Goal: Navigation & Orientation: Find specific page/section

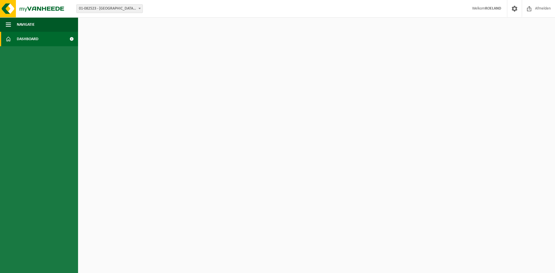
click at [487, 6] on strong "ROELAND" at bounding box center [493, 8] width 16 height 4
click at [487, 9] on strong "ROELAND" at bounding box center [493, 8] width 16 height 4
click at [28, 38] on span "Dashboard" at bounding box center [28, 39] width 22 height 14
click at [28, 42] on span "Dashboard" at bounding box center [28, 39] width 22 height 14
click at [139, 8] on b at bounding box center [140, 8] width 2 height 1
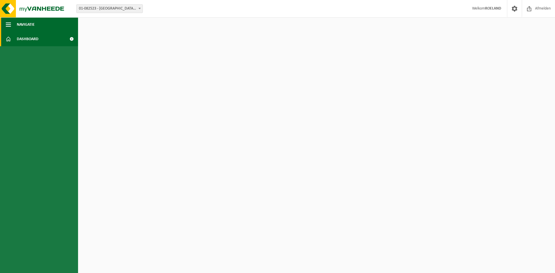
click at [10, 23] on span "button" at bounding box center [8, 24] width 5 height 14
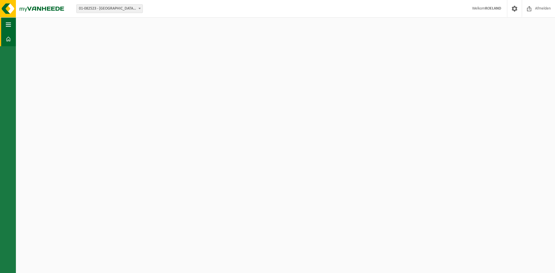
click at [10, 23] on span "button" at bounding box center [8, 24] width 5 height 14
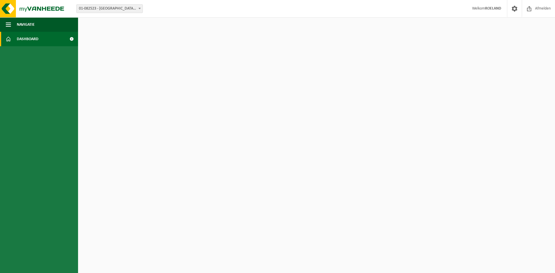
click at [9, 40] on span at bounding box center [8, 39] width 5 height 14
click at [228, 169] on html "Vestiging: 01-082523 - [GEOGRAPHIC_DATA] NV - ZULTE 01-082523 - EUROFRIP NV - Z…" at bounding box center [277, 136] width 555 height 273
click at [498, 9] on strong "ROELAND" at bounding box center [493, 8] width 16 height 4
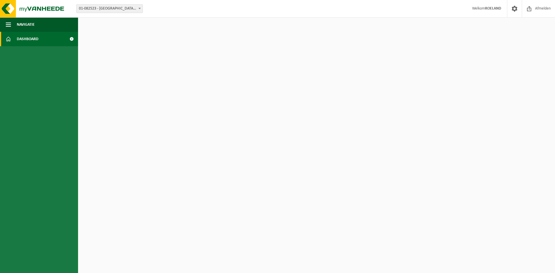
click at [479, 10] on span "Welkom ROELAND" at bounding box center [486, 8] width 41 height 17
click at [513, 9] on span at bounding box center [514, 8] width 9 height 17
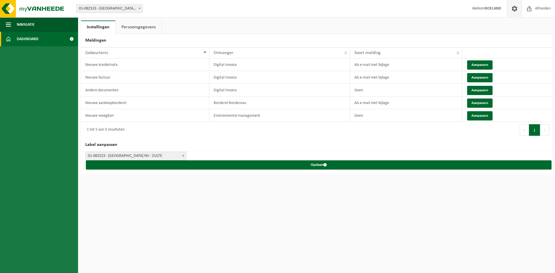
click at [23, 39] on span "Dashboard" at bounding box center [28, 39] width 22 height 14
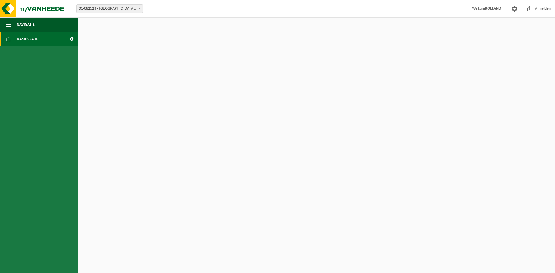
click at [72, 40] on span at bounding box center [71, 39] width 13 height 14
click at [73, 38] on span at bounding box center [71, 39] width 13 height 14
click at [28, 38] on span "Dashboard" at bounding box center [28, 39] width 22 height 14
click at [27, 26] on span "Navigatie" at bounding box center [26, 24] width 18 height 14
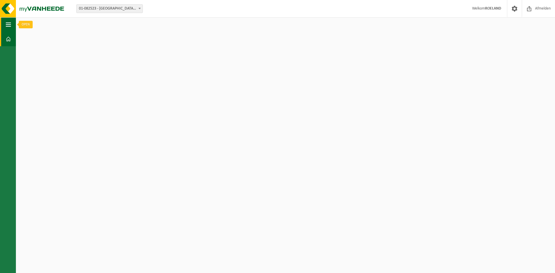
click at [12, 24] on button "Navigatie" at bounding box center [8, 24] width 16 height 14
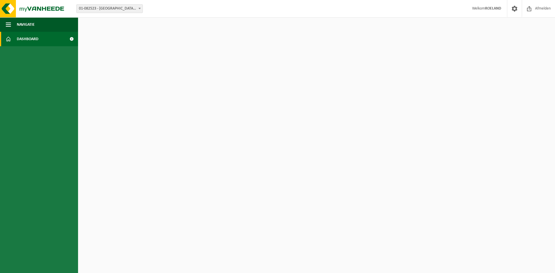
click at [498, 7] on strong "ROELAND" at bounding box center [493, 8] width 16 height 4
click at [479, 10] on span "Welkom ROELAND" at bounding box center [486, 8] width 41 height 17
click at [127, 7] on span "01-082523 - [GEOGRAPHIC_DATA] NV - ZULTE" at bounding box center [110, 9] width 66 height 8
click at [105, 28] on html "Vestiging: 01-082523 - EUROFRIP NV - ZULTE 01-082523 - EUROFRIP NV - ZULTE Welk…" at bounding box center [277, 136] width 555 height 273
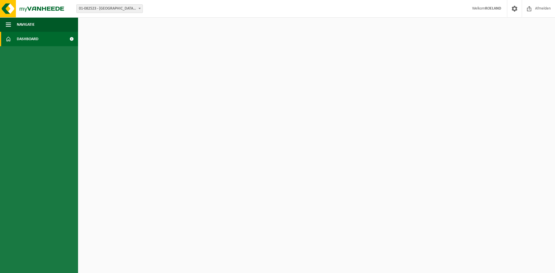
click at [105, 28] on html "Vestiging: 01-082523 - EUROFRIP NV - ZULTE 01-082523 - EUROFRIP NV - ZULTE Welk…" at bounding box center [277, 136] width 555 height 273
click at [368, 176] on html "Vestiging: 01-082523 - EUROFRIP NV - ZULTE 01-082523 - EUROFRIP NV - ZULTE Welk…" at bounding box center [277, 136] width 555 height 273
click at [25, 40] on span "Dashboard" at bounding box center [28, 39] width 22 height 14
click at [1, 40] on link "Dashboard" at bounding box center [39, 39] width 78 height 14
click at [33, 117] on ul "Navigatie Afmelden Dashboard" at bounding box center [39, 145] width 78 height 256
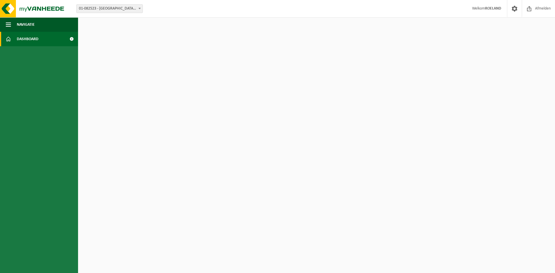
click at [487, 9] on strong "ROELAND" at bounding box center [493, 8] width 16 height 4
click at [478, 9] on span "Welkom ROELAND" at bounding box center [486, 8] width 41 height 17
click at [73, 39] on span at bounding box center [71, 39] width 13 height 14
click at [72, 38] on span at bounding box center [71, 39] width 13 height 14
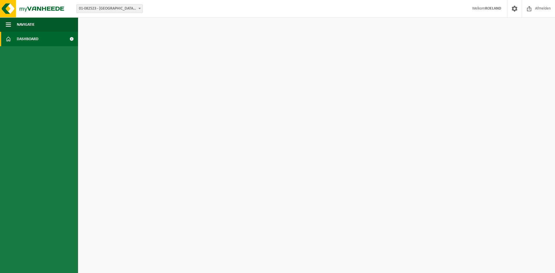
click at [72, 38] on span at bounding box center [71, 39] width 13 height 14
click at [71, 39] on span at bounding box center [71, 39] width 13 height 14
click at [489, 9] on strong "ROELAND" at bounding box center [493, 8] width 16 height 4
click at [193, 109] on html "Vestiging: 01-082523 - EUROFRIP NV - ZULTE 01-082523 - EUROFRIP NV - ZULTE Welk…" at bounding box center [277, 136] width 555 height 273
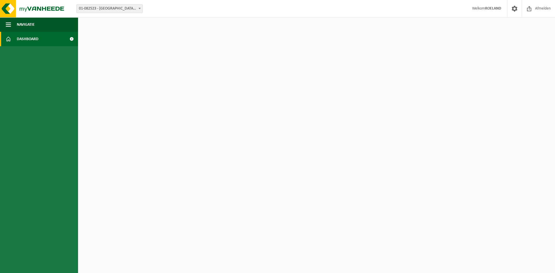
click at [193, 109] on html "Vestiging: 01-082523 - EUROFRIP NV - ZULTE 01-082523 - EUROFRIP NV - ZULTE Welk…" at bounding box center [277, 136] width 555 height 273
click at [23, 40] on span "Dashboard" at bounding box center [28, 39] width 22 height 14
